Goal: Task Accomplishment & Management: Use online tool/utility

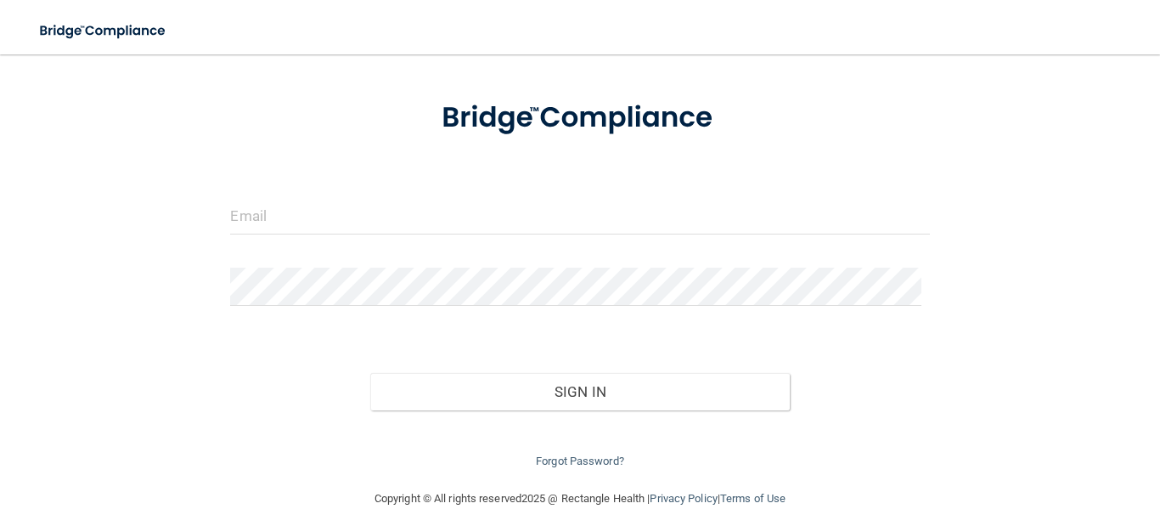
scroll to position [105, 0]
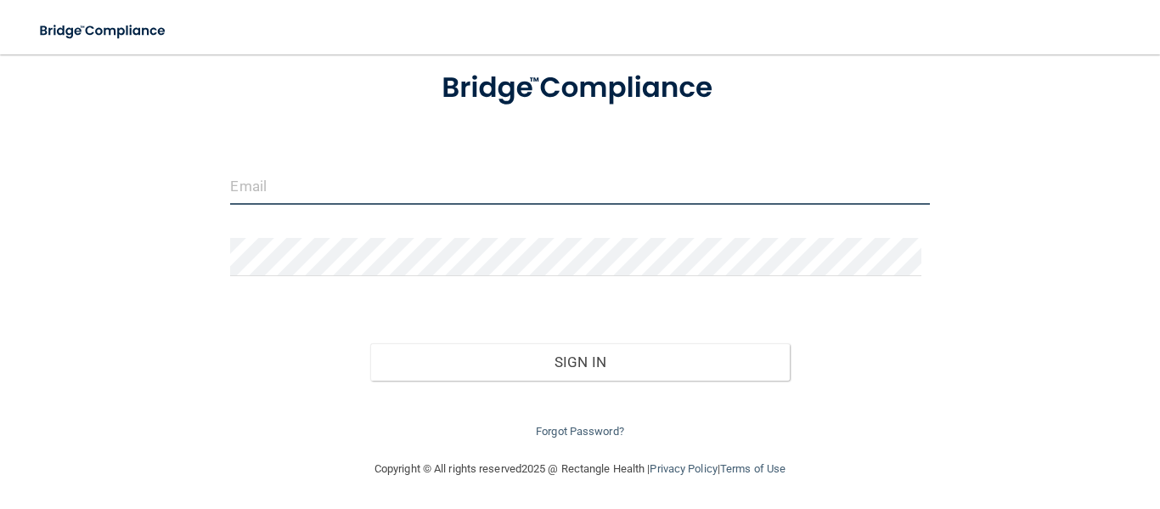
type input "[EMAIL_ADDRESS][DOMAIN_NAME]"
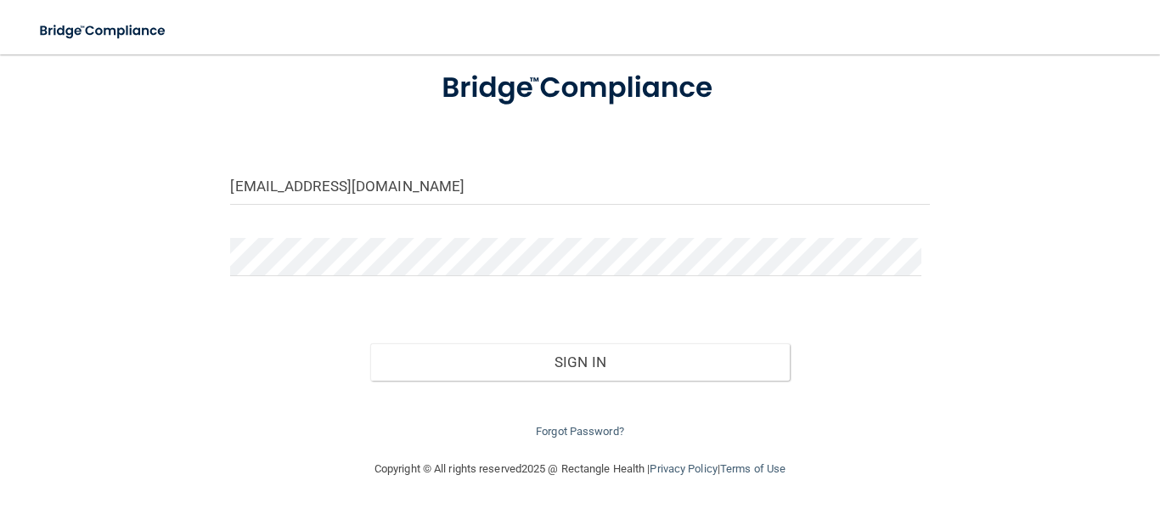
click at [556, 339] on div "Sign In" at bounding box center [579, 344] width 724 height 71
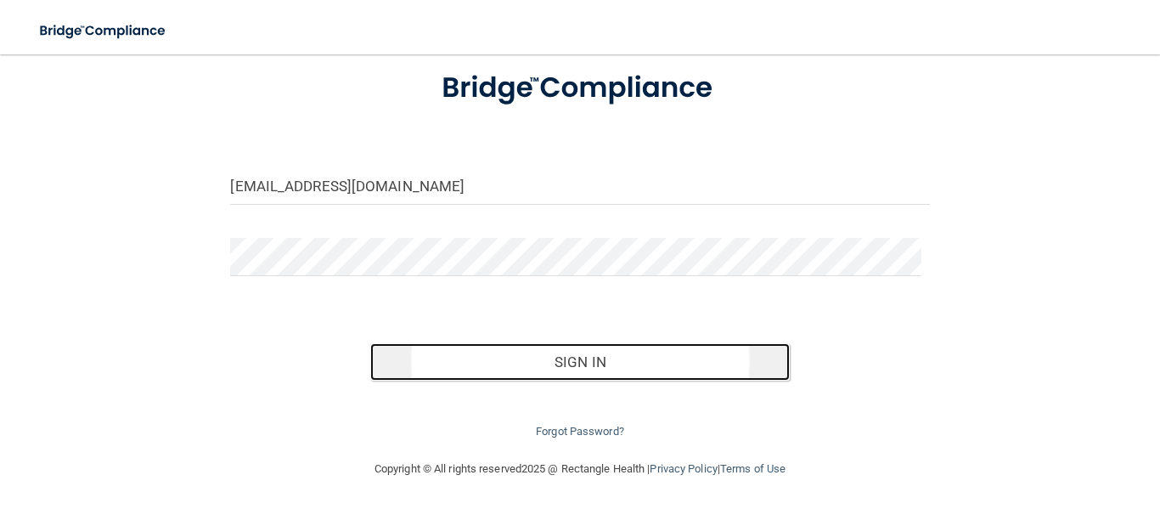
click at [565, 359] on button "Sign In" at bounding box center [579, 361] width 419 height 37
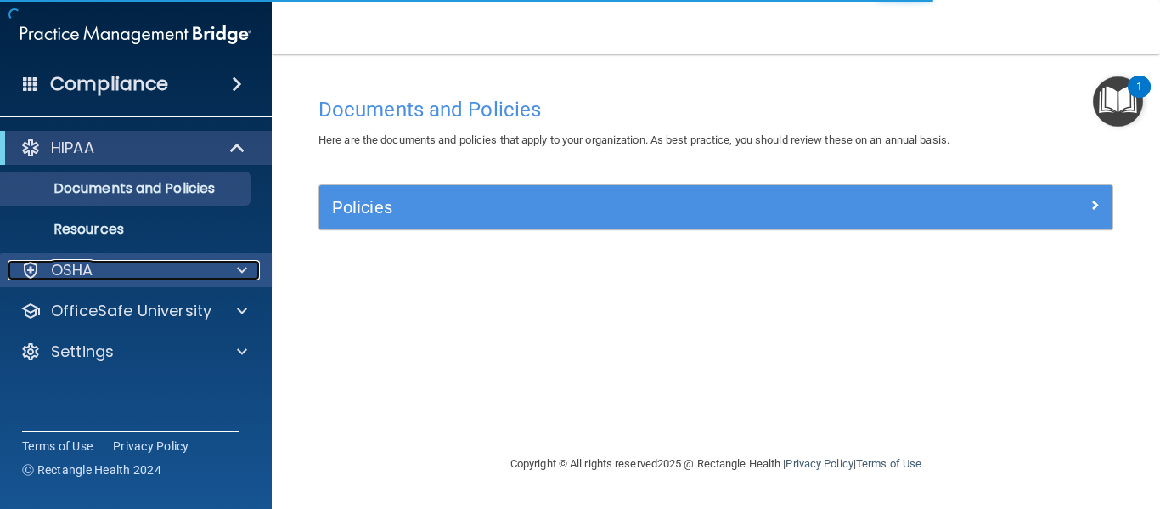
click at [235, 278] on div at bounding box center [239, 270] width 42 height 20
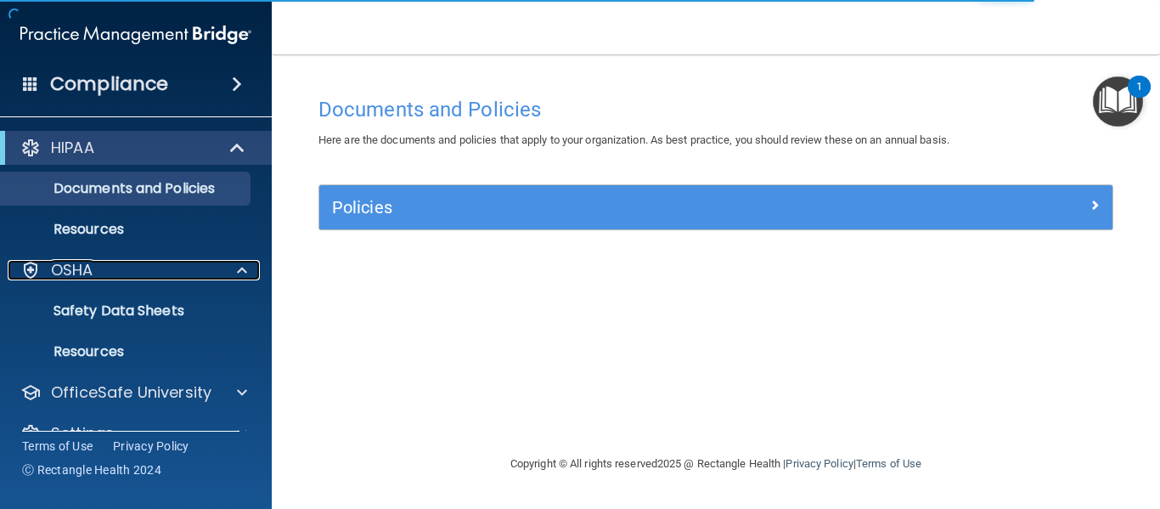
scroll to position [33, 0]
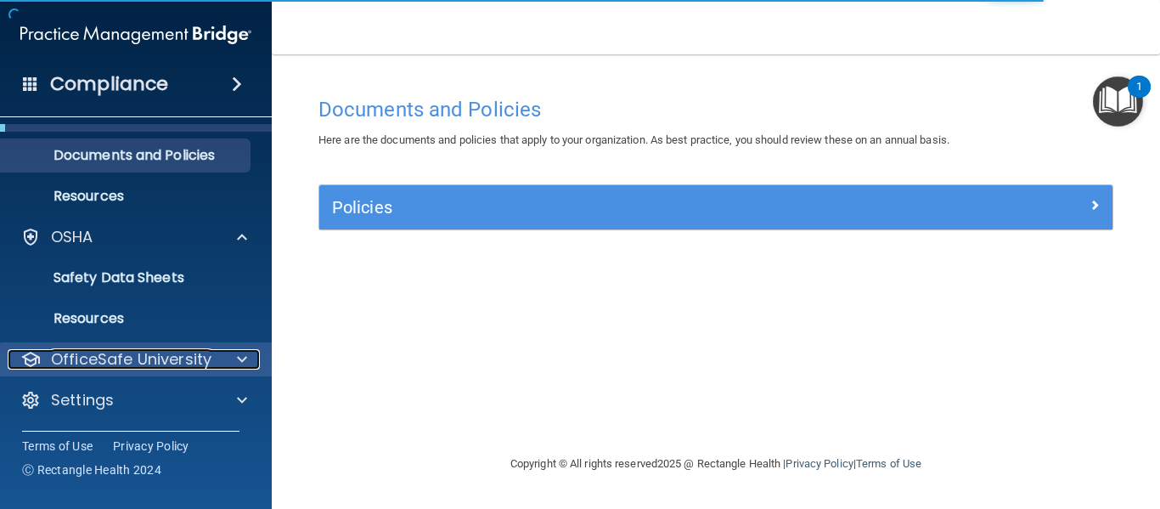
click at [200, 359] on p "OfficeSafe University" at bounding box center [131, 359] width 160 height 20
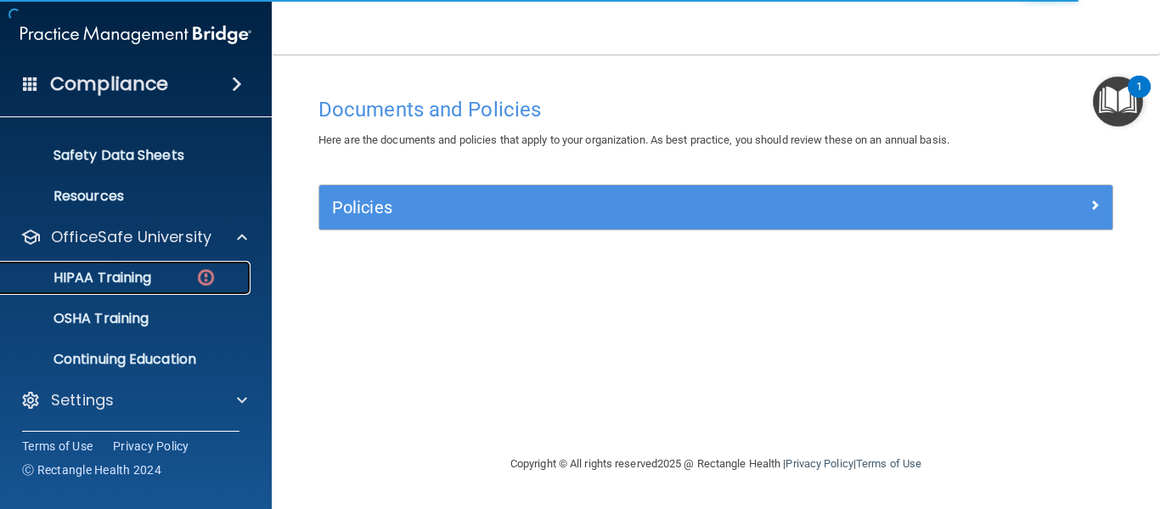
click at [168, 273] on div "HIPAA Training" at bounding box center [127, 277] width 232 height 17
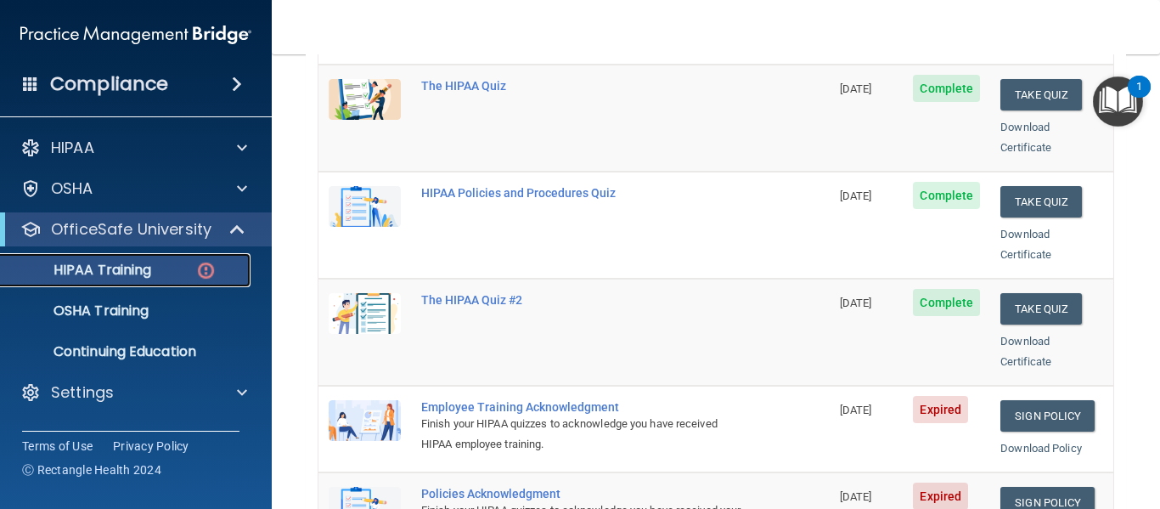
scroll to position [170, 0]
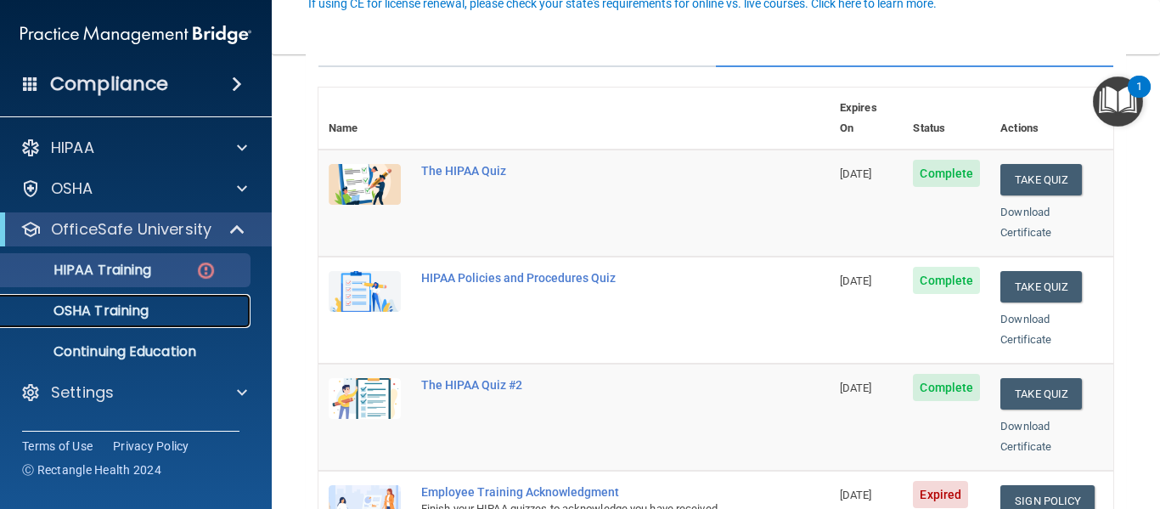
drag, startPoint x: 163, startPoint y: 308, endPoint x: 176, endPoint y: 312, distance: 13.4
click at [163, 308] on div "OSHA Training" at bounding box center [127, 310] width 232 height 17
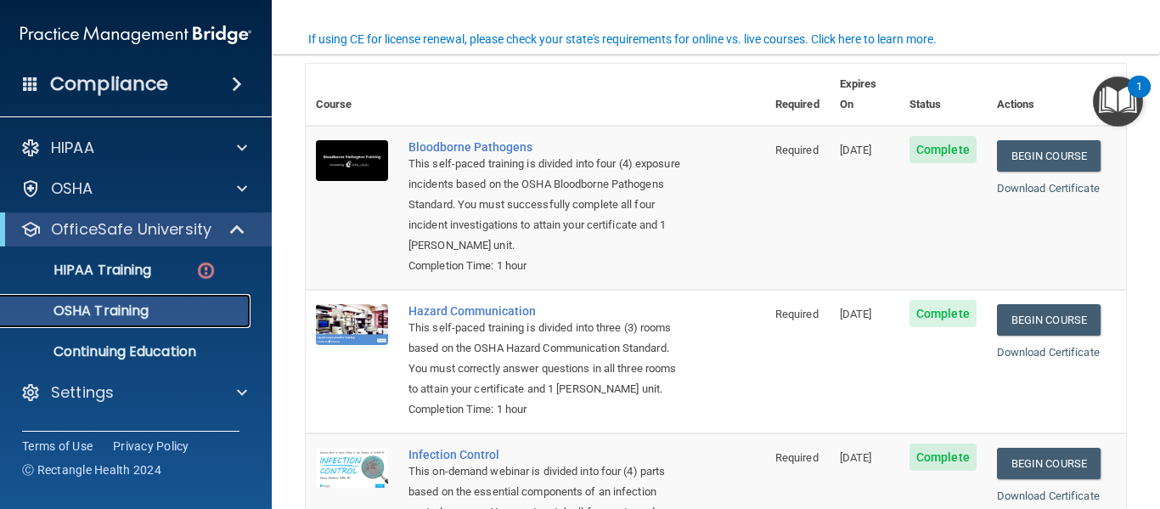
scroll to position [170, 0]
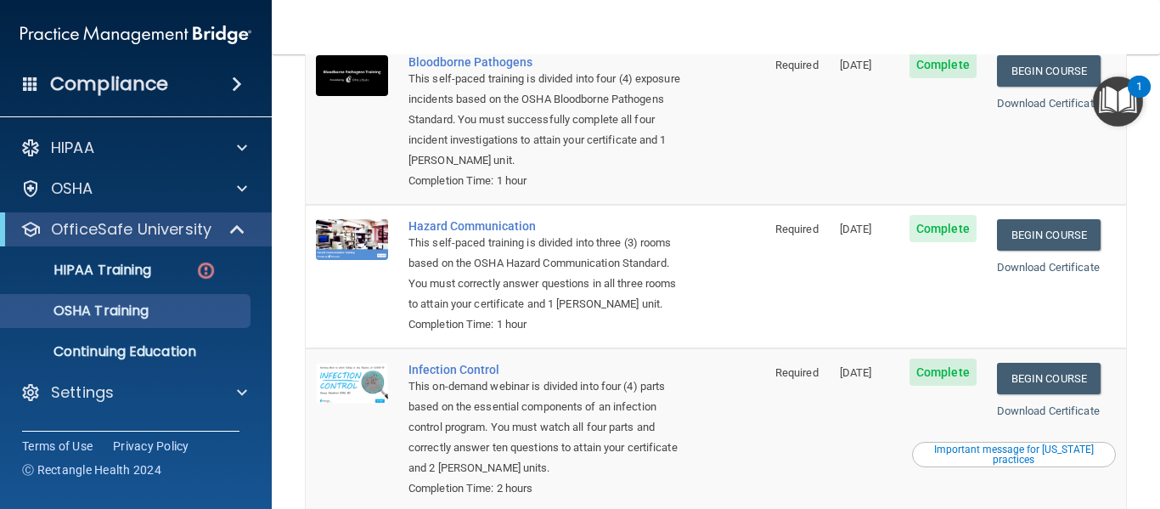
click at [304, 506] on main "You have a course that has expired or is incomplete. Please complete the course…" at bounding box center [716, 281] width 888 height 454
click at [142, 259] on link "HIPAA Training" at bounding box center [116, 270] width 267 height 34
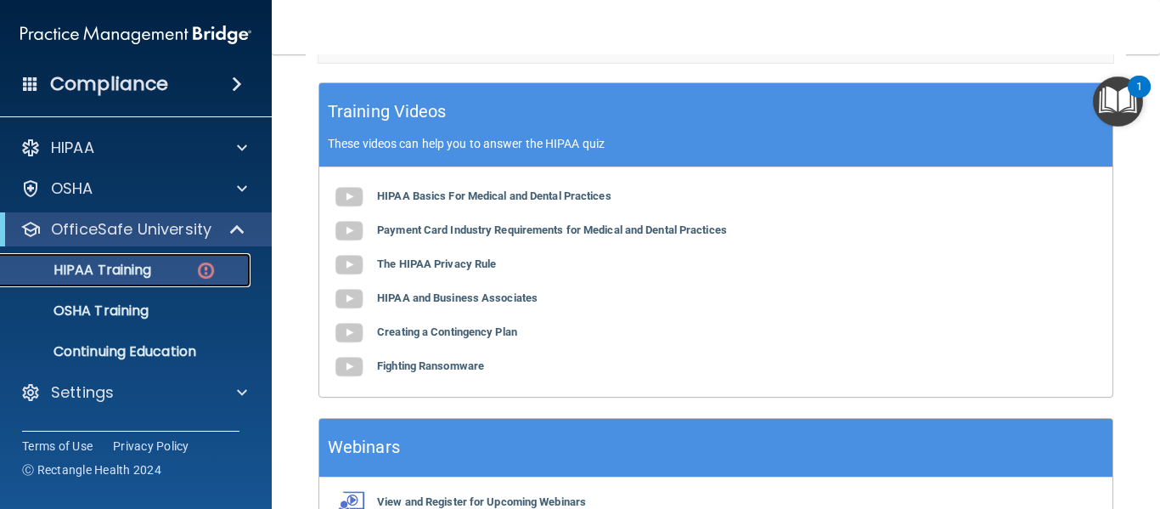
scroll to position [831, 0]
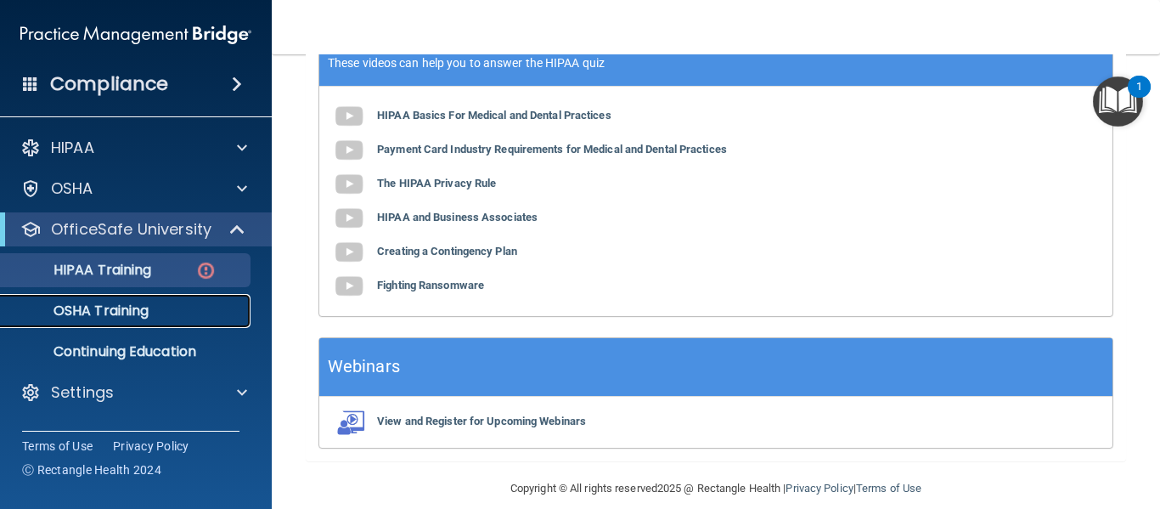
click at [116, 307] on p "OSHA Training" at bounding box center [80, 310] width 138 height 17
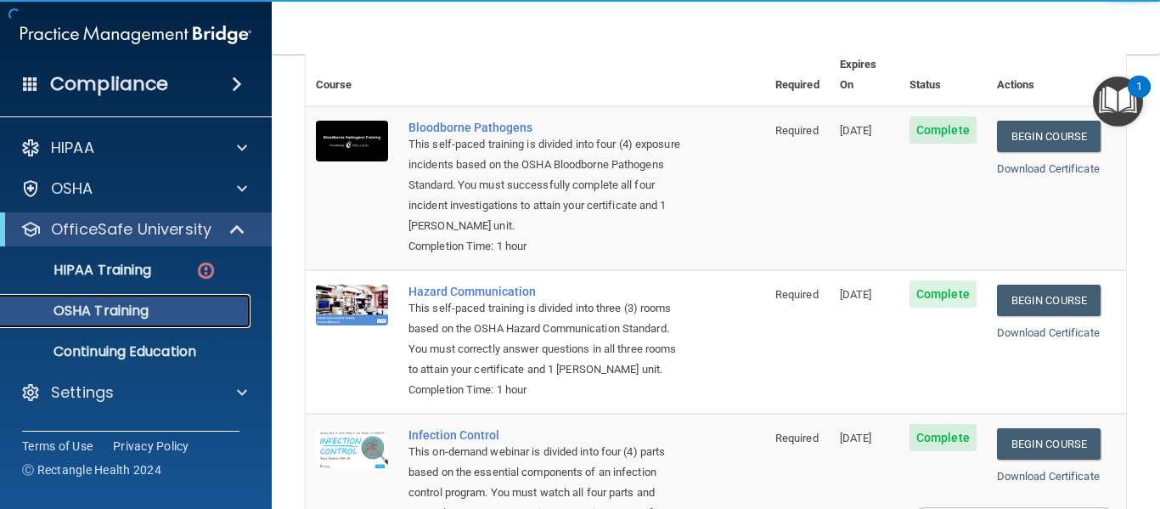
scroll to position [69, 0]
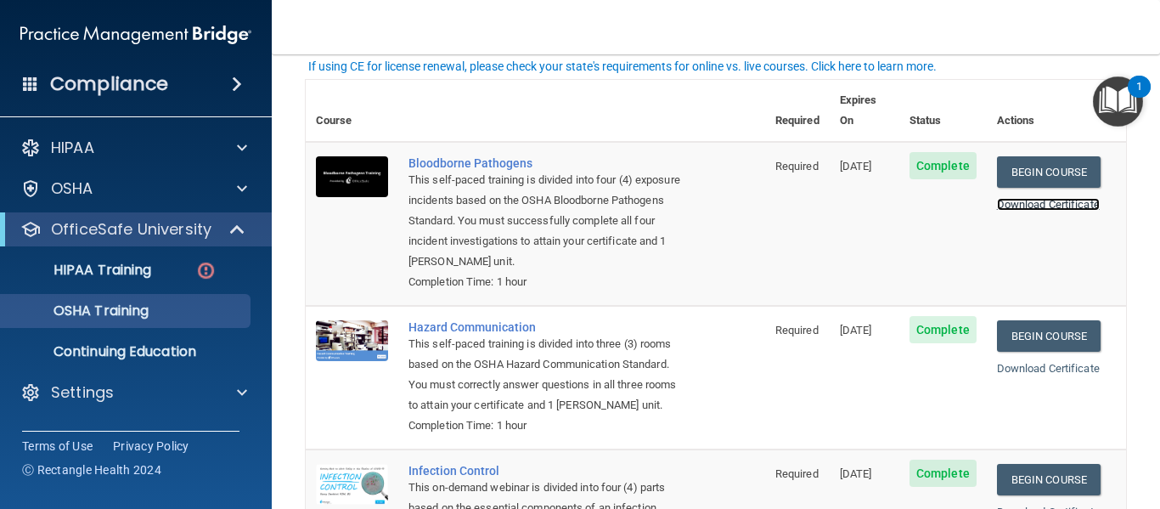
click at [1027, 198] on link "Download Certificate" at bounding box center [1048, 204] width 103 height 13
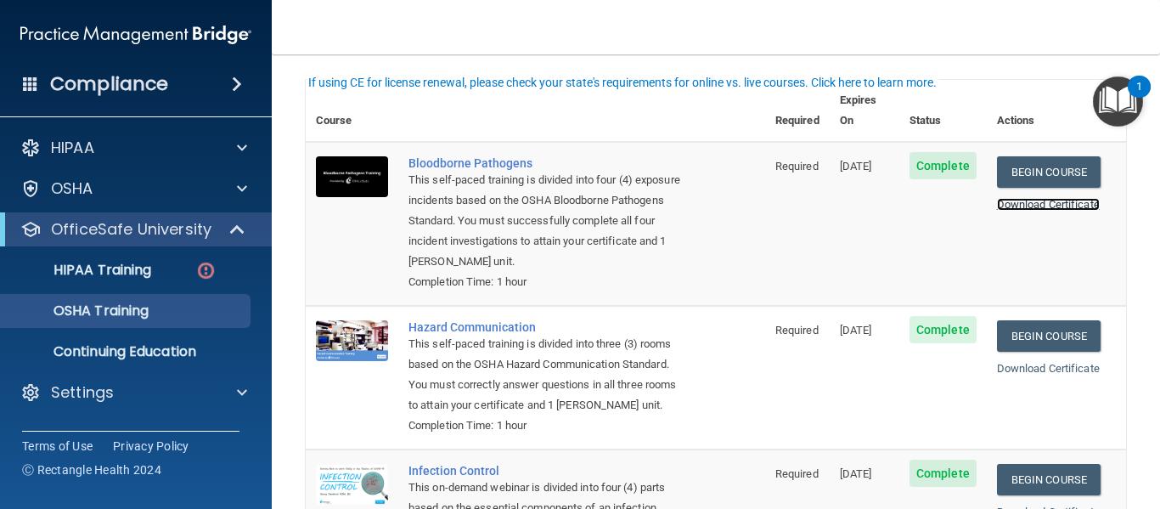
scroll to position [0, 0]
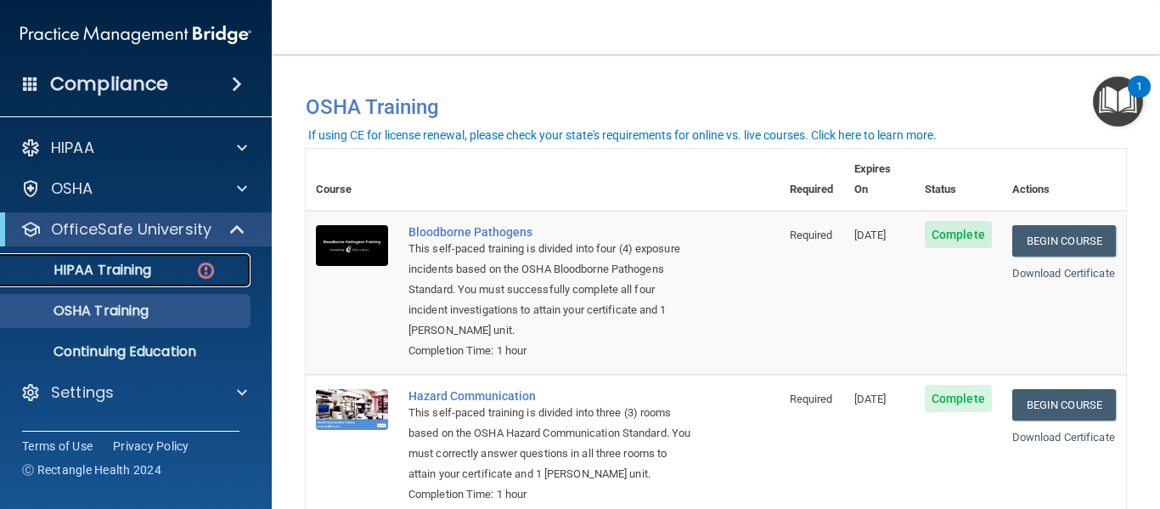
click at [129, 275] on p "HIPAA Training" at bounding box center [81, 270] width 140 height 17
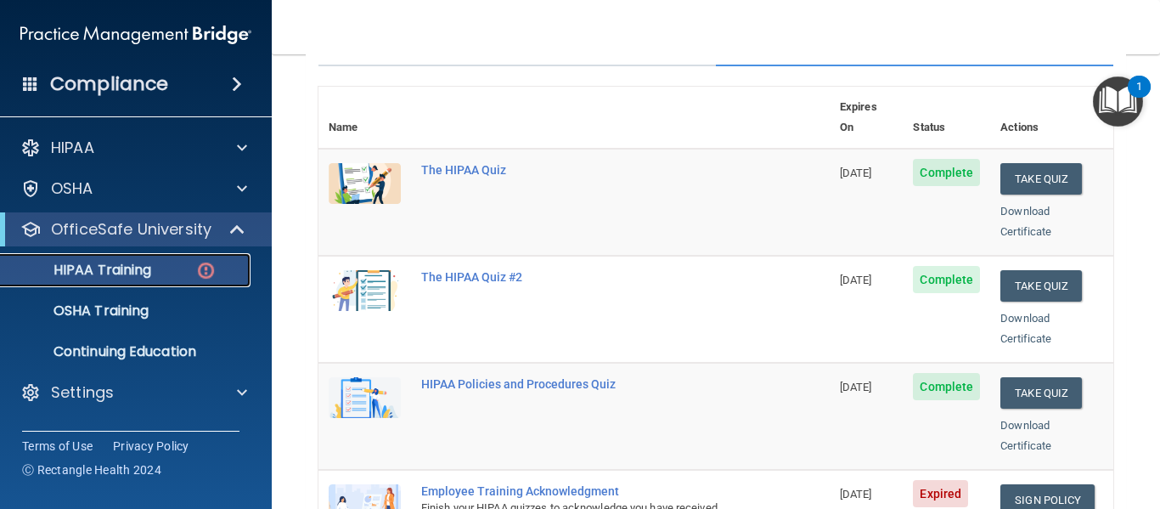
scroll to position [170, 0]
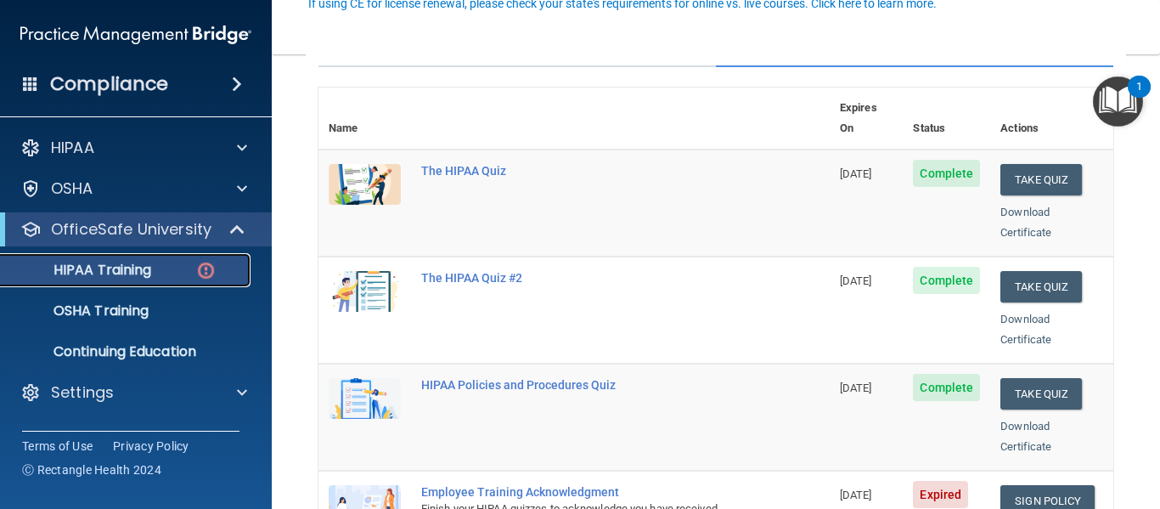
click at [116, 265] on p "HIPAA Training" at bounding box center [81, 270] width 140 height 17
click at [1023, 205] on link "Download Certificate" at bounding box center [1025, 221] width 51 height 33
click at [158, 308] on div "OSHA Training" at bounding box center [127, 310] width 232 height 17
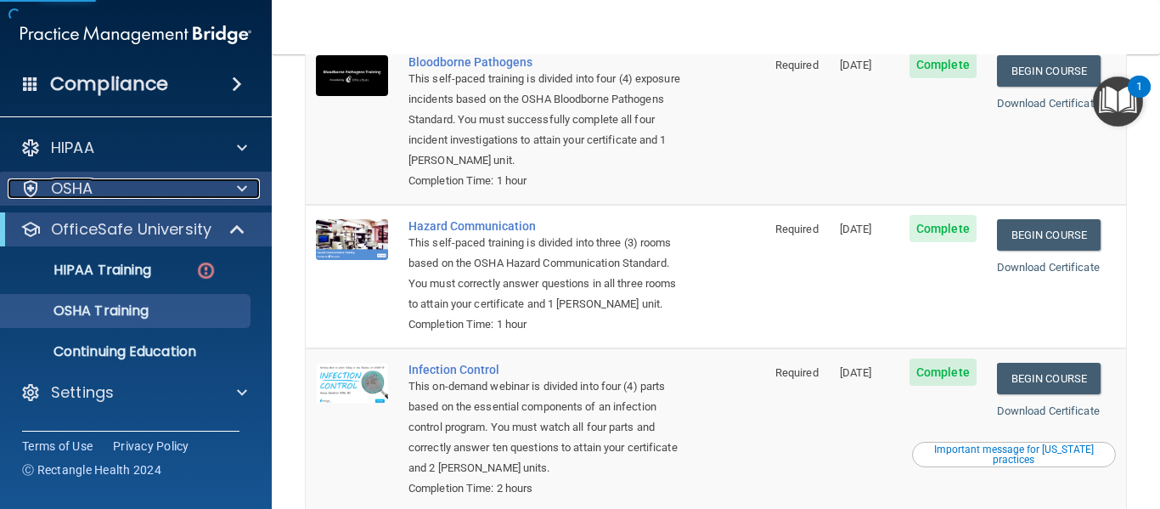
click at [244, 180] on span at bounding box center [242, 188] width 10 height 20
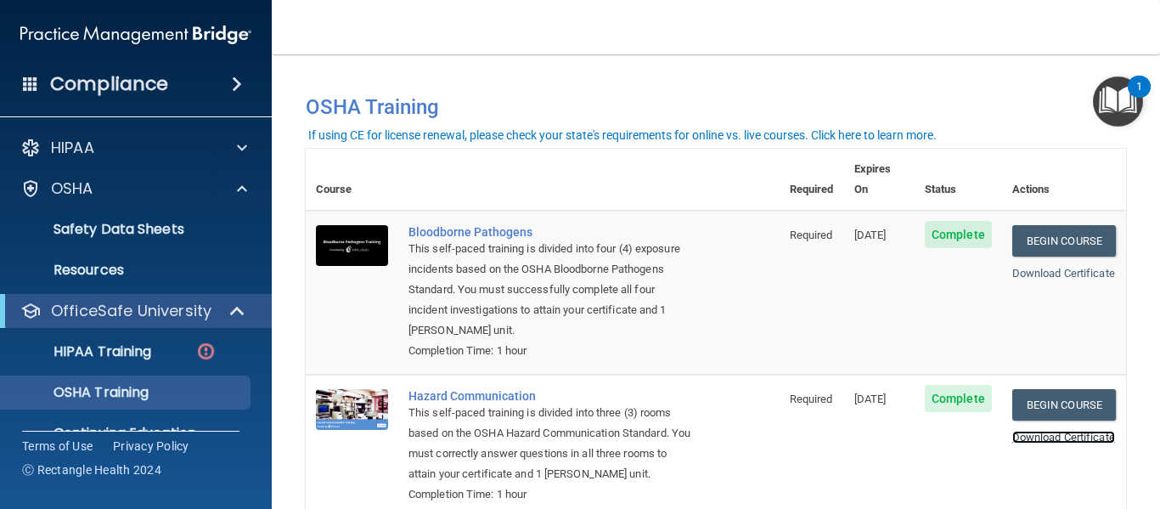
click at [1044, 430] on link "Download Certificate" at bounding box center [1063, 436] width 103 height 13
